Goal: Information Seeking & Learning: Learn about a topic

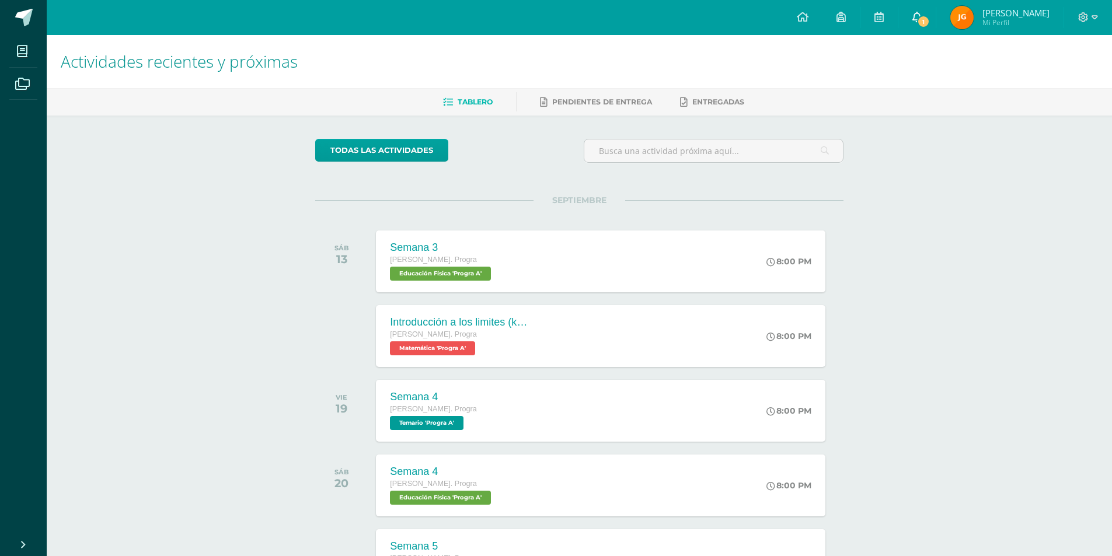
click at [935, 7] on link "1" at bounding box center [916, 17] width 37 height 35
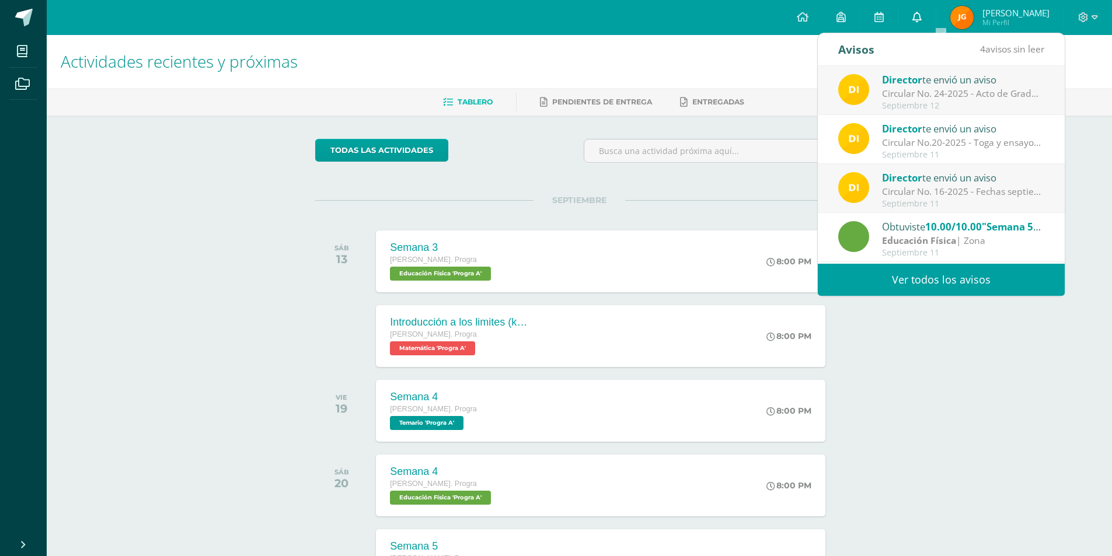
click at [935, 10] on link "0" at bounding box center [916, 17] width 37 height 35
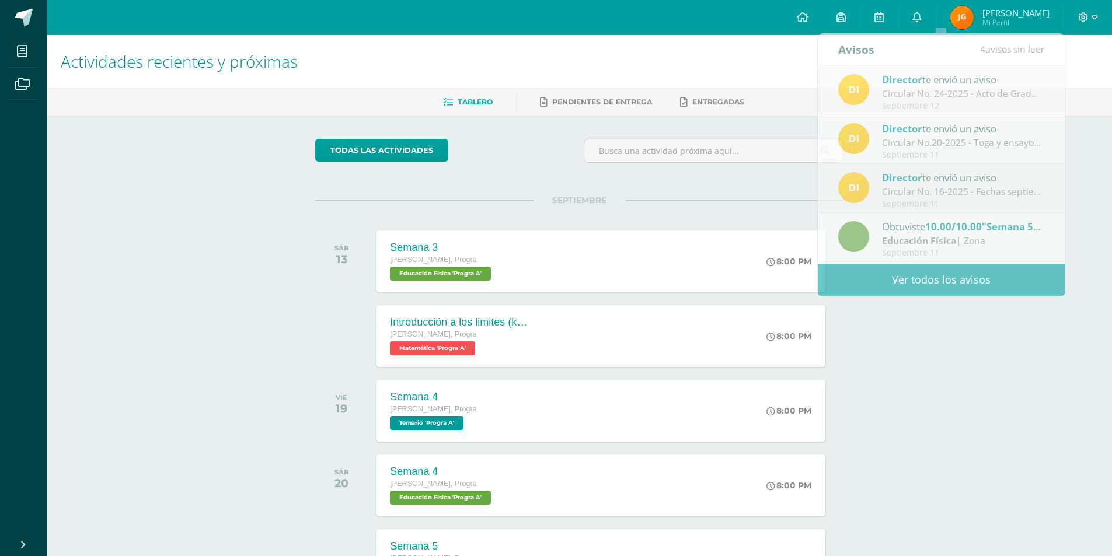
click at [572, 191] on div "todas las Actividades No tienes actividades Échale un vistazo a los demás perío…" at bounding box center [579, 428] width 575 height 624
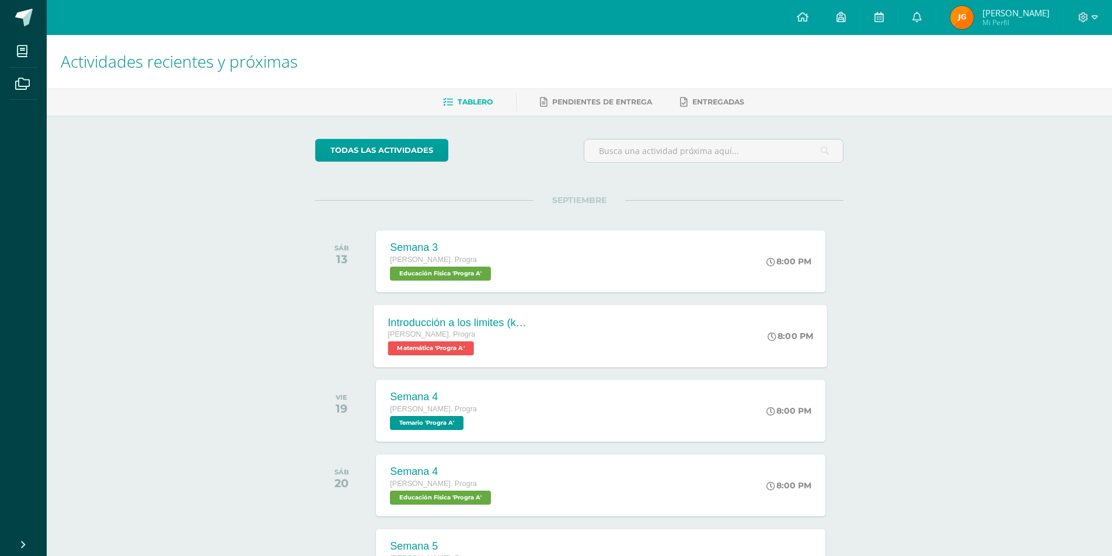
click at [556, 341] on div "Introducción a los limites (khan) Quinto Bach. Progra Matemática 'Progra A' 8:0…" at bounding box center [600, 336] width 453 height 62
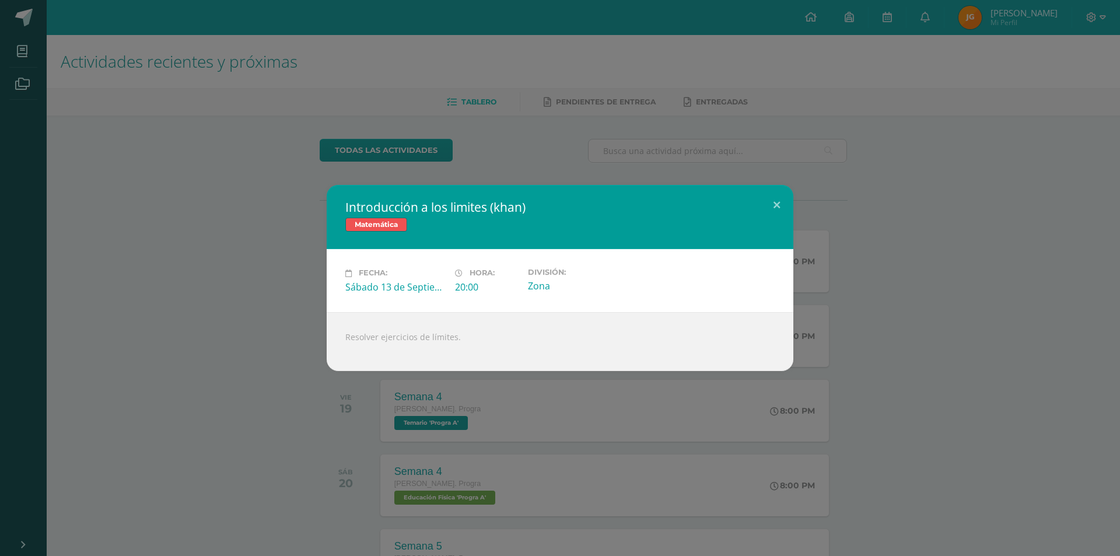
click at [141, 312] on div "Introducción a los limites (khan) Matemática Fecha: Sábado 13 de Septiembre Hor…" at bounding box center [560, 278] width 1111 height 186
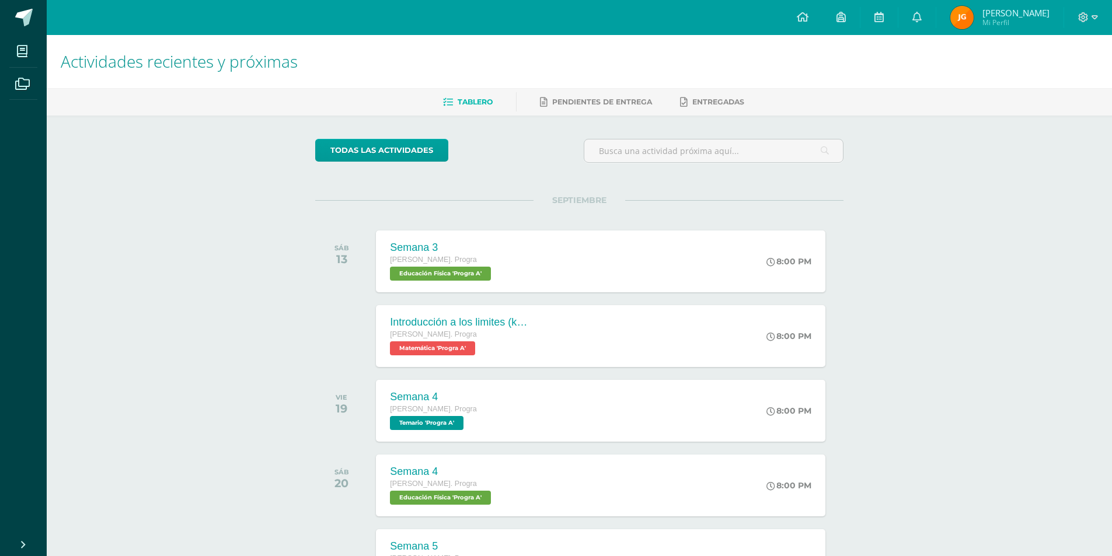
drag, startPoint x: 361, startPoint y: 396, endPoint x: 400, endPoint y: 400, distance: 39.4
click at [388, 399] on div "VIE 19 Semana 4 Quinto Bach. Progra Temario 'Progra A' 8:00 PM Semana 4 Temario…" at bounding box center [579, 410] width 528 height 65
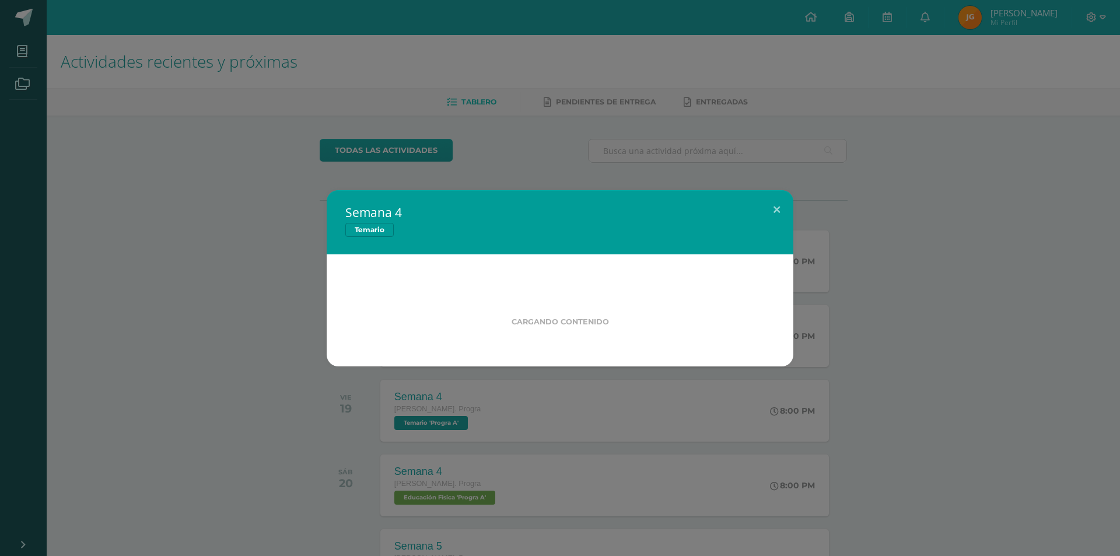
click at [400, 400] on div "Semana 4 Temario Cargando contenido Loading..." at bounding box center [560, 278] width 1120 height 556
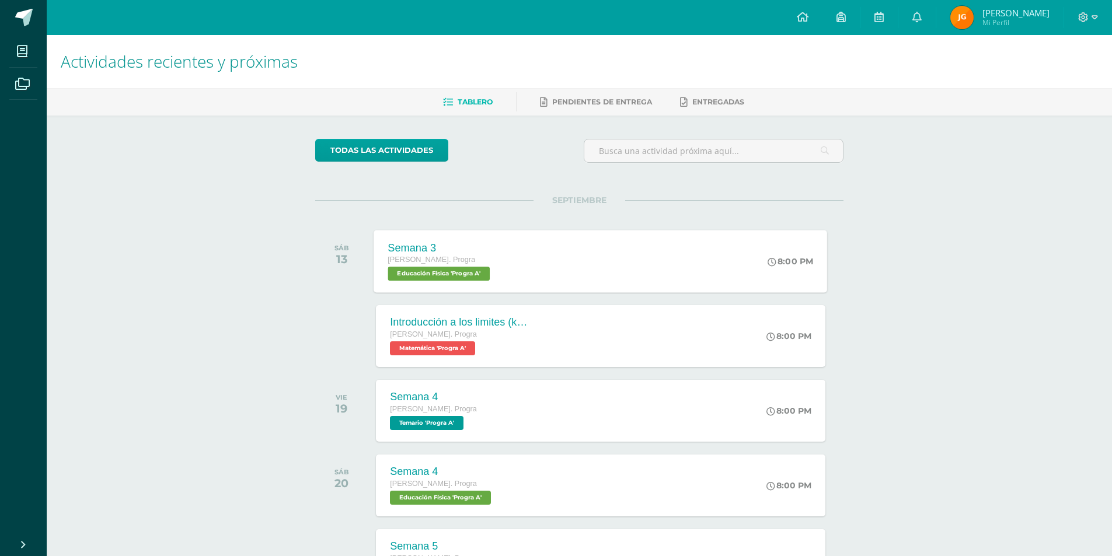
click at [499, 258] on div "Semana 3 Quinto Bach. Progra Educación Física 'Progra A'" at bounding box center [440, 261] width 133 height 62
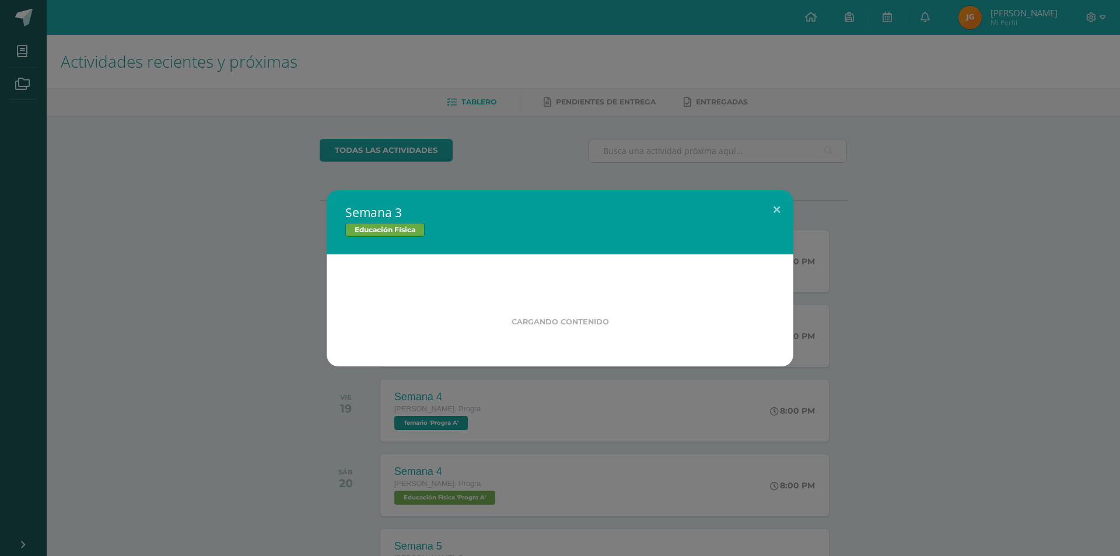
click at [172, 308] on div "Semana 3 Educación Física Cargando contenido" at bounding box center [560, 278] width 1111 height 176
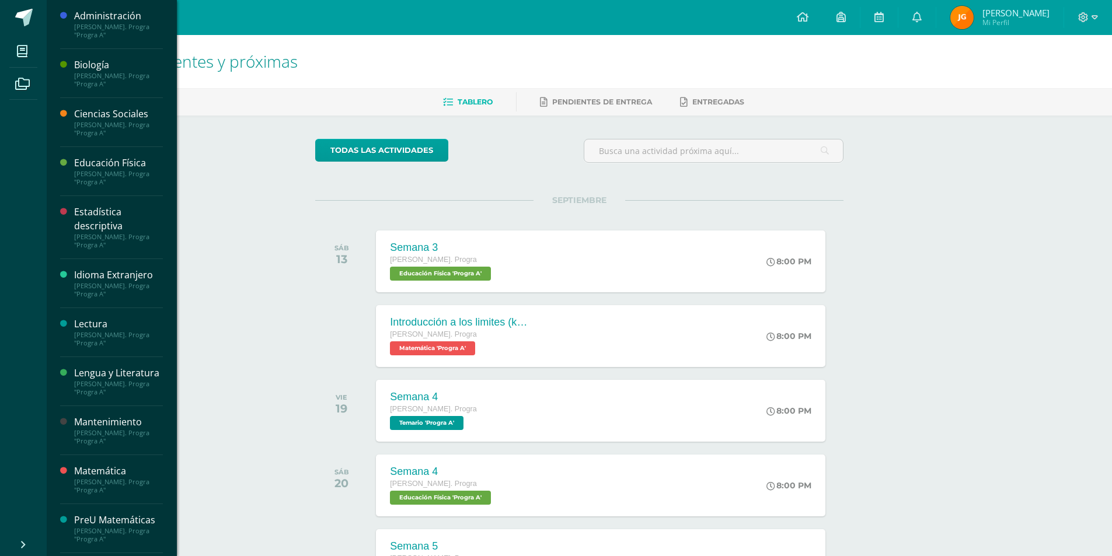
click at [93, 222] on div "Estadística descriptiva" at bounding box center [118, 218] width 89 height 27
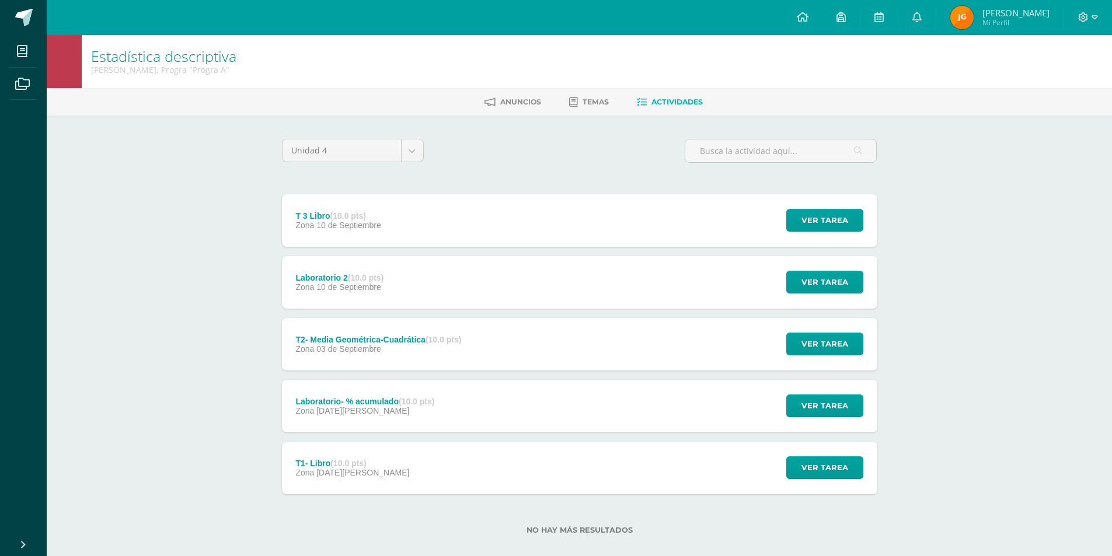
click at [418, 212] on div "T 3 Libro (10.0 pts) Zona [DATE] Ver tarea T 3 Libro Estadística descriptiva Ca…" at bounding box center [579, 220] width 595 height 53
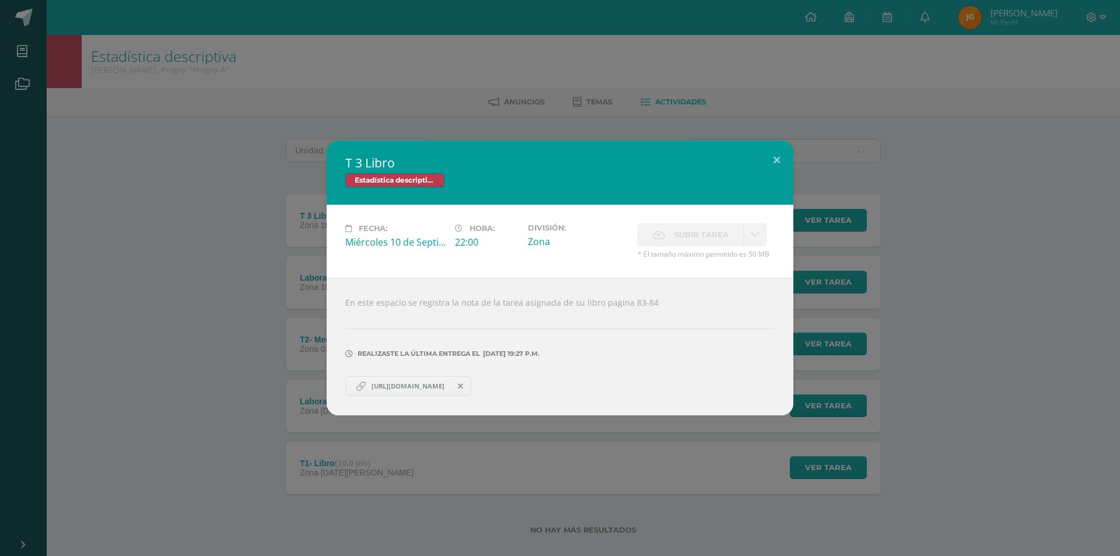
click at [393, 376] on div "[URL][DOMAIN_NAME]" at bounding box center [559, 384] width 429 height 23
click at [393, 381] on link "[URL][DOMAIN_NAME]" at bounding box center [408, 386] width 126 height 20
click at [180, 184] on div "T 3 Libro Estadística descriptiva Fecha: [DATE] Hora: 22:00 División: Subir tar…" at bounding box center [560, 278] width 1111 height 275
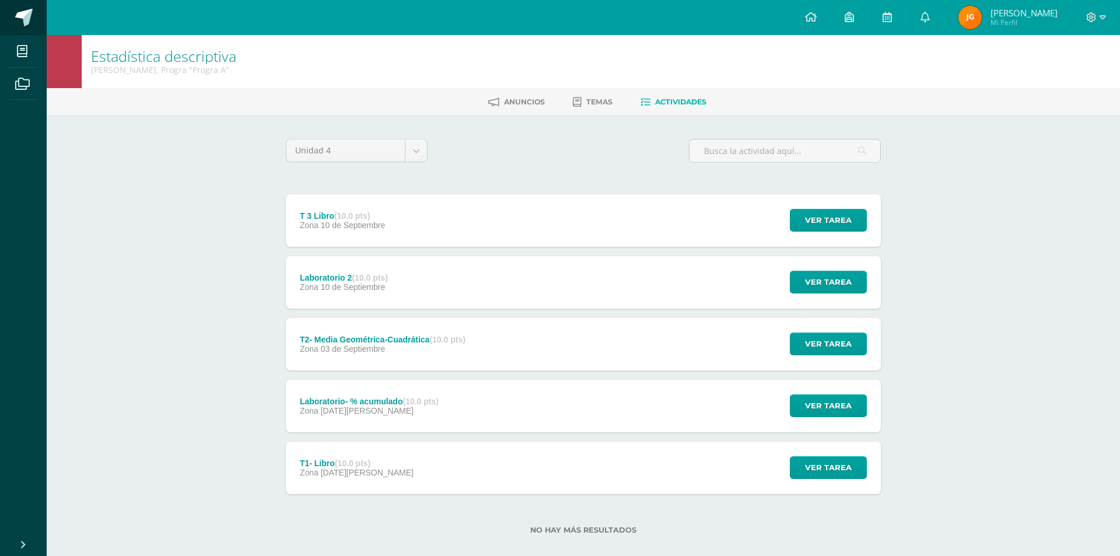
click at [28, 31] on link at bounding box center [23, 17] width 47 height 35
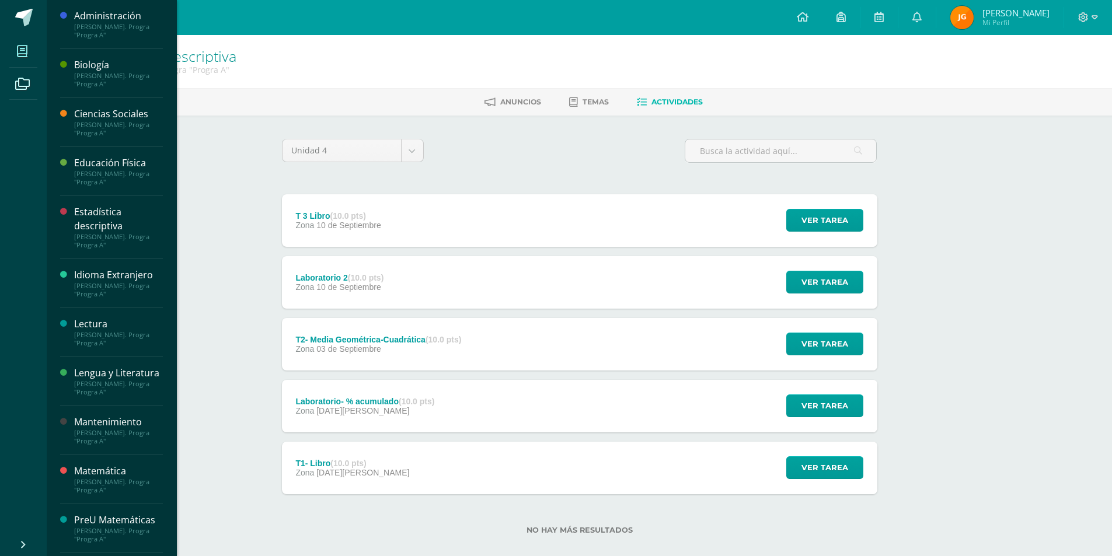
click at [29, 47] on span at bounding box center [22, 51] width 26 height 26
click at [116, 80] on div "[PERSON_NAME]. Progra "Progra A"" at bounding box center [118, 80] width 89 height 16
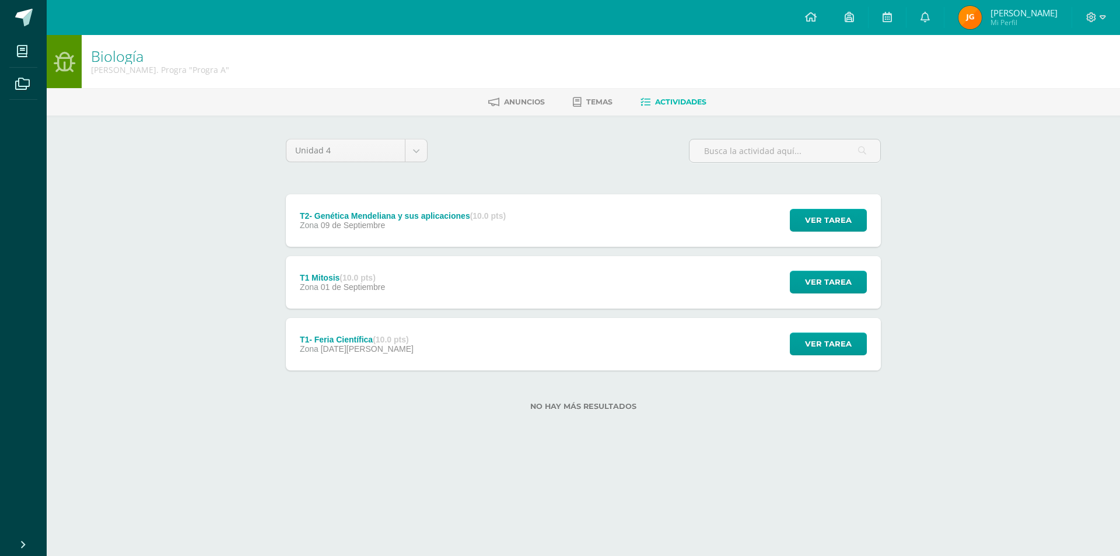
click at [369, 204] on div "T2- Genética Mendeliana y sus aplicaciones (10.0 pts) Zona 09 de Septiembre" at bounding box center [403, 220] width 234 height 53
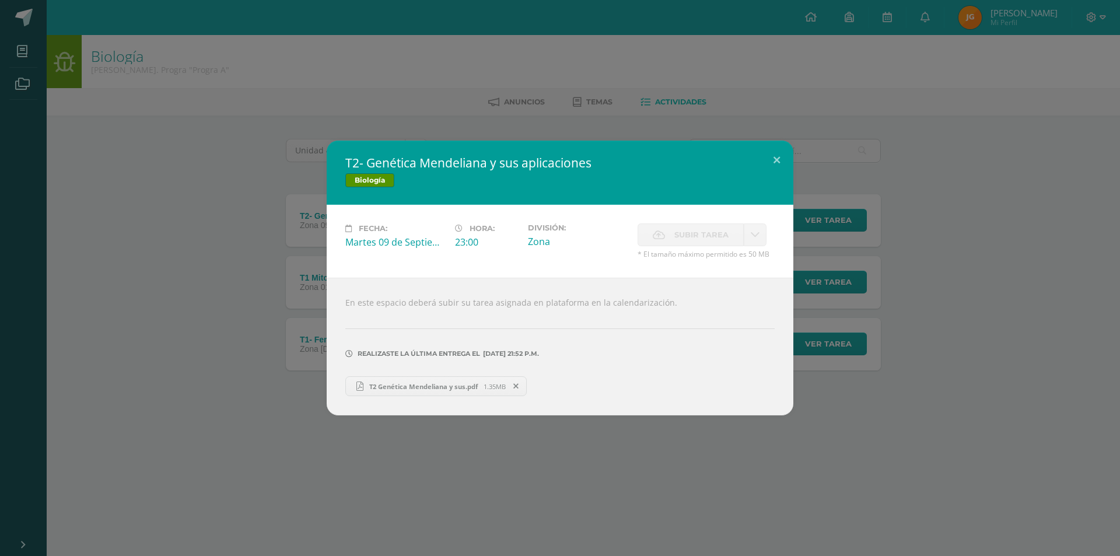
click at [251, 236] on div "T2- Genética Mendeliana y sus aplicaciones Biología Fecha: Martes 09 de Septiem…" at bounding box center [560, 278] width 1111 height 275
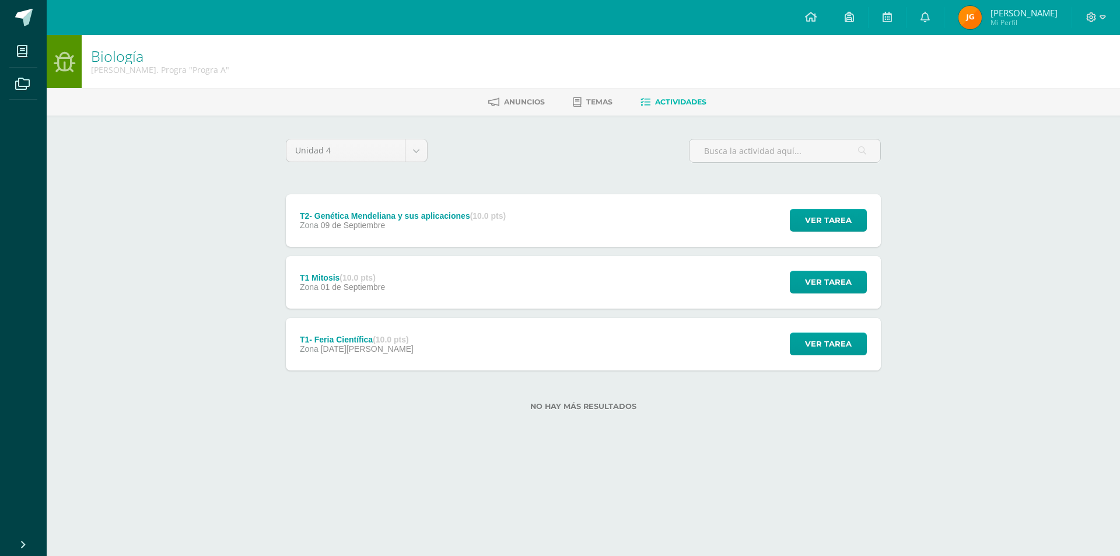
click at [343, 270] on div "T2- Genética Mendeliana y sus aplicaciones Biología Fecha: Martes 09 de Septiem…" at bounding box center [560, 278] width 1111 height 275
click at [343, 275] on strong "(10.0 pts)" at bounding box center [358, 277] width 36 height 9
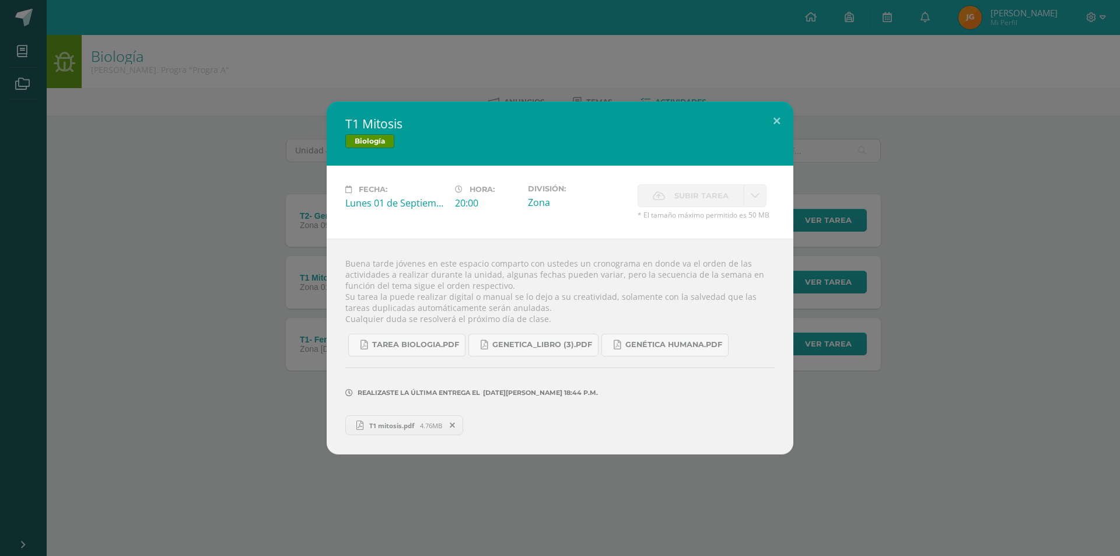
click at [238, 275] on div "T1 Mitosis Biología Fecha: Lunes 01 de Septiembre Hora: 20:00 División: Zona Su…" at bounding box center [560, 278] width 1111 height 353
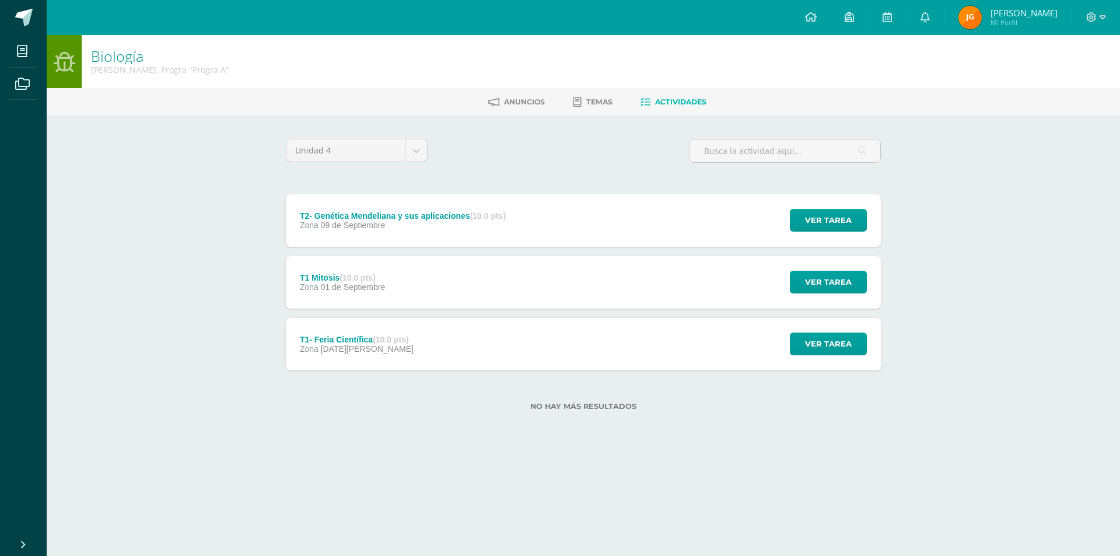
click at [333, 338] on div "T1 Mitosis Biología Fecha: Lunes 01 de Septiembre Hora: 20:00 División: Zona Su…" at bounding box center [560, 278] width 1111 height 353
click at [334, 338] on div "T1- Feria Científica (10.0 pts)" at bounding box center [357, 339] width 114 height 9
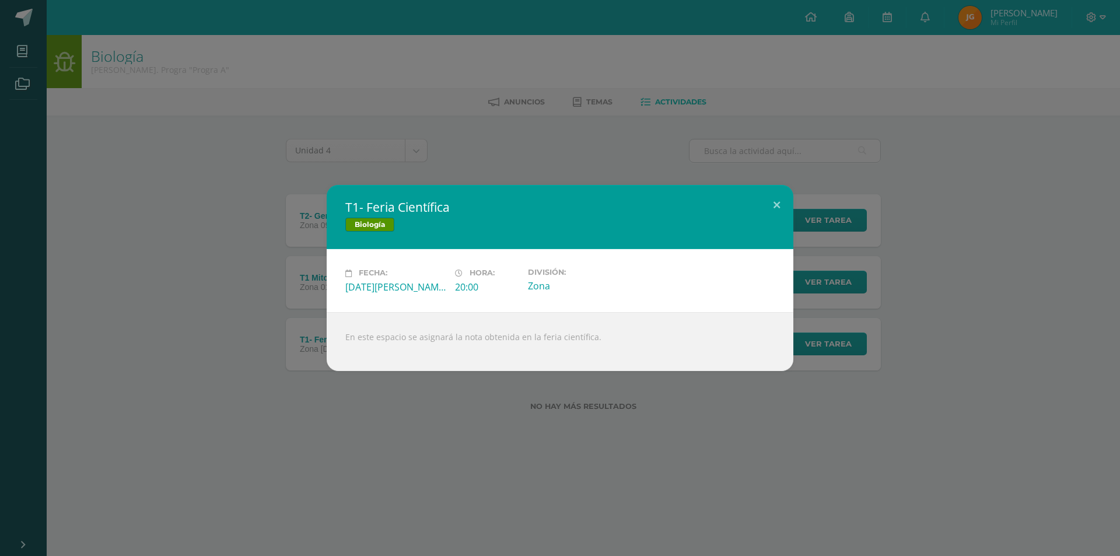
click at [134, 294] on div "T1- Feria Científica Biología Fecha: Jueves 21 de Agosto Hora: 20:00 División: …" at bounding box center [560, 278] width 1111 height 186
